Goal: Download file/media

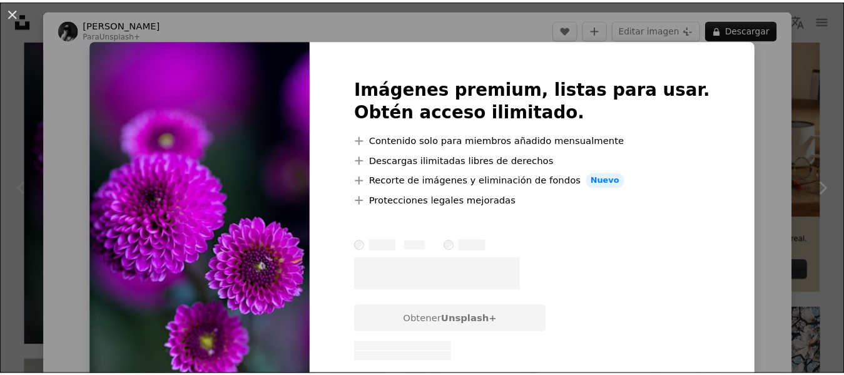
scroll to position [387, 0]
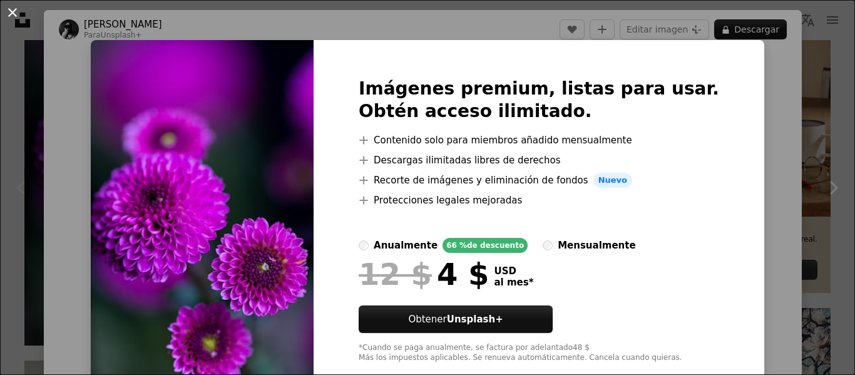
click at [16, 11] on button "An X shape" at bounding box center [12, 12] width 15 height 15
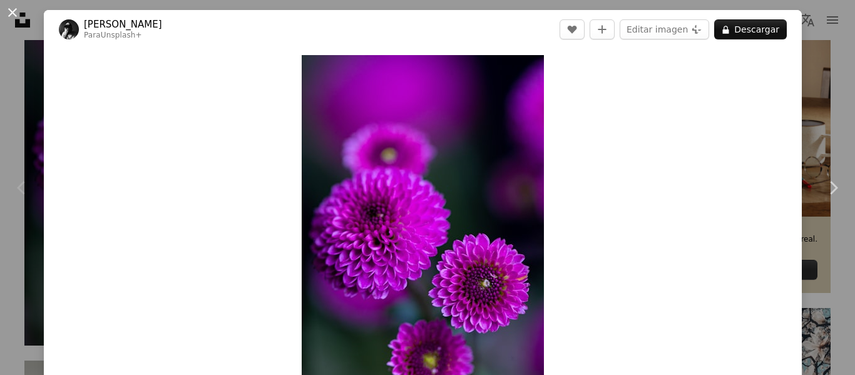
click at [10, 9] on button "An X shape" at bounding box center [12, 12] width 15 height 15
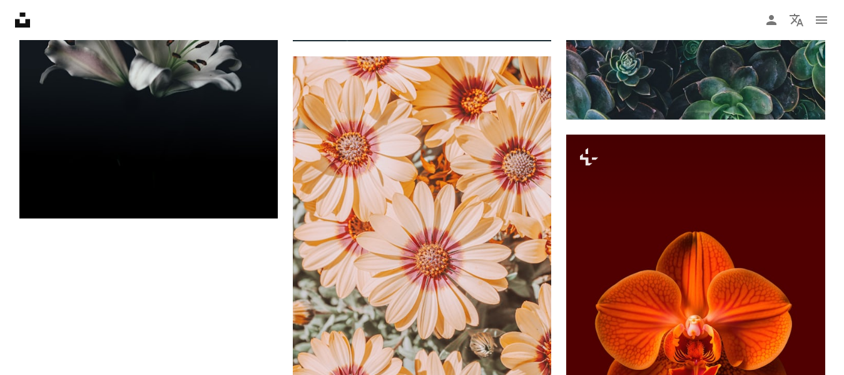
scroll to position [2230, 0]
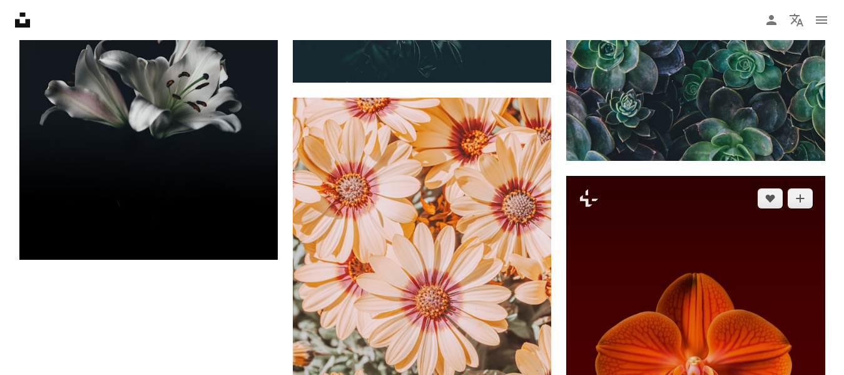
click at [683, 331] on img at bounding box center [696, 370] width 259 height 388
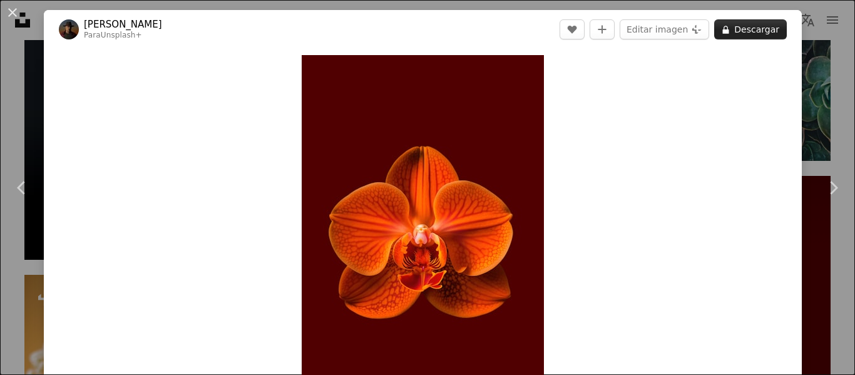
click at [745, 32] on button "A lock Descargar" at bounding box center [750, 29] width 73 height 20
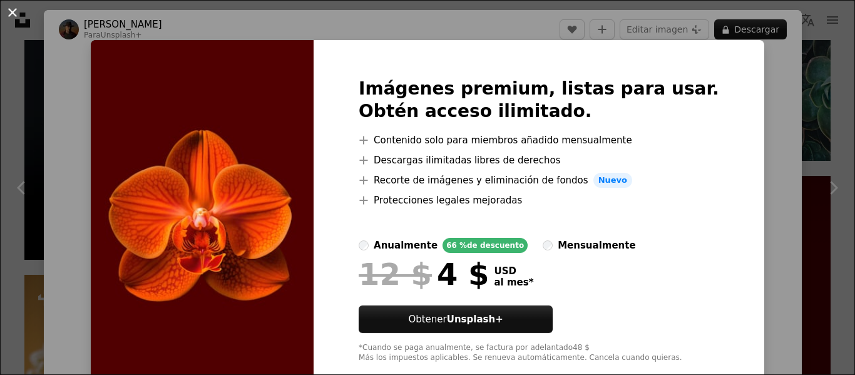
click at [11, 13] on button "An X shape" at bounding box center [12, 12] width 15 height 15
